Goal: Information Seeking & Learning: Learn about a topic

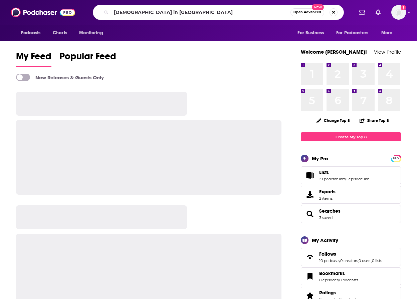
type input "[DEMOGRAPHIC_DATA] in [GEOGRAPHIC_DATA]"
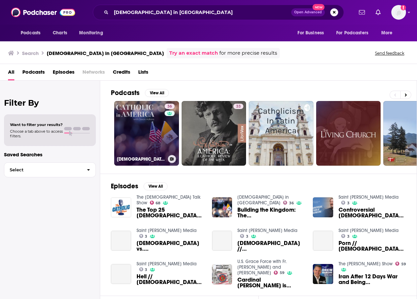
click at [124, 127] on link "36 [DEMOGRAPHIC_DATA] in [GEOGRAPHIC_DATA]" at bounding box center [146, 133] width 65 height 65
